Goal: Information Seeking & Learning: Learn about a topic

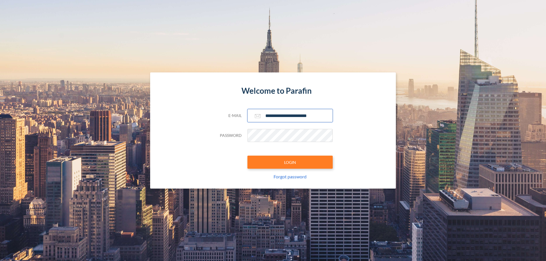
type input "**********"
click at [290, 162] on button "LOGIN" at bounding box center [289, 162] width 85 height 13
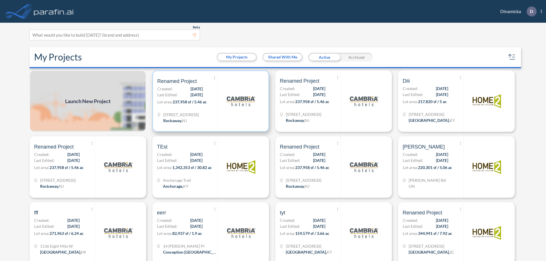
scroll to position [1, 0]
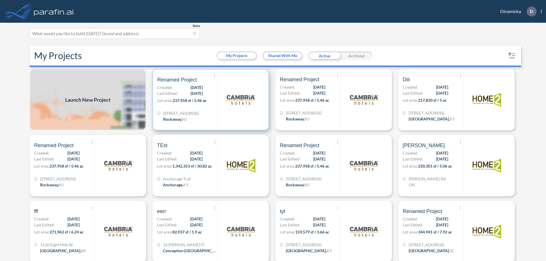
click at [210, 100] on p "Lot area: 237,958 sf / 5.46 ac" at bounding box center [187, 102] width 60 height 8
